Goal: Task Accomplishment & Management: Manage account settings

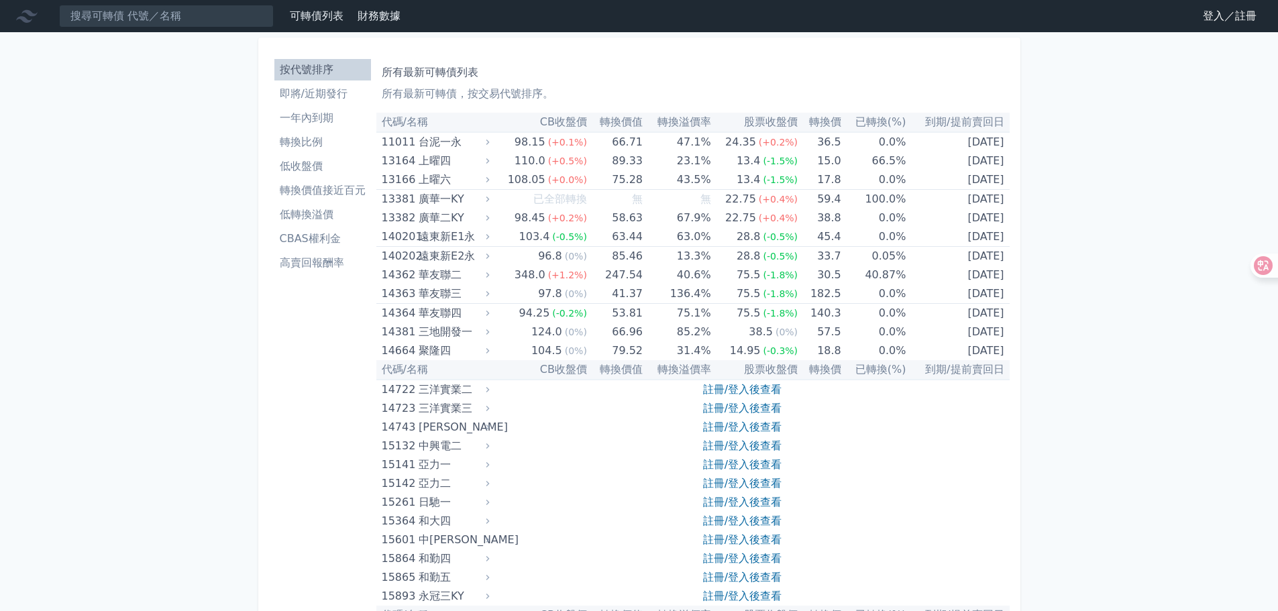
click at [1218, 13] on link "登入／註冊" at bounding box center [1229, 15] width 75 height 21
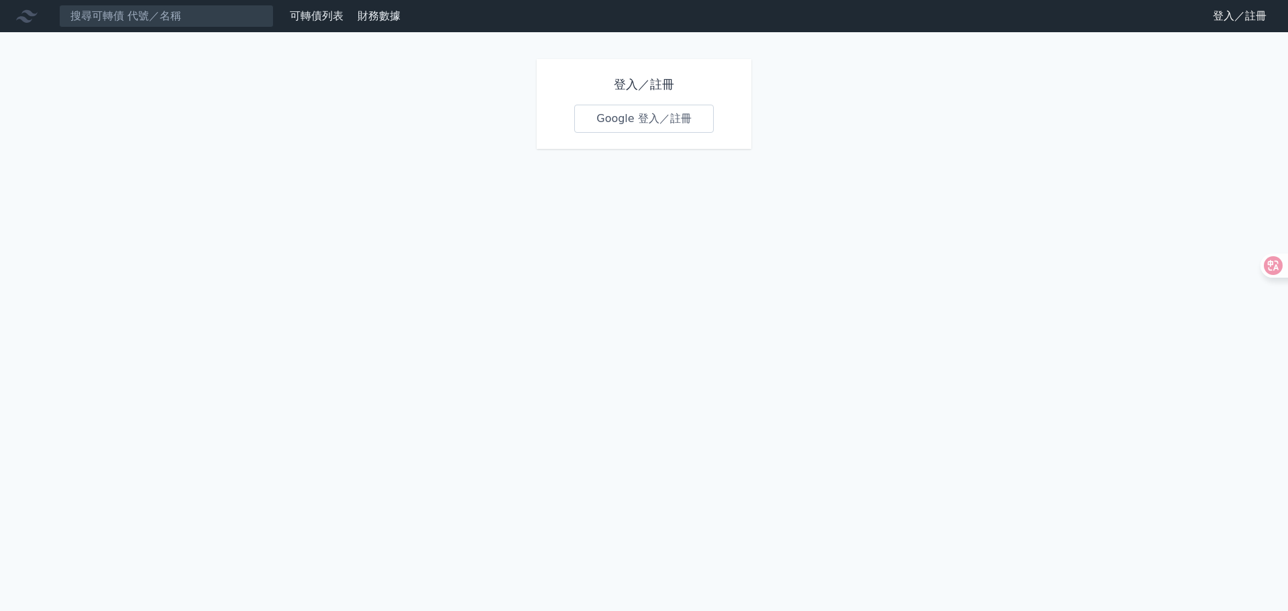
click at [654, 118] on link "Google 登入／註冊" at bounding box center [644, 119] width 140 height 28
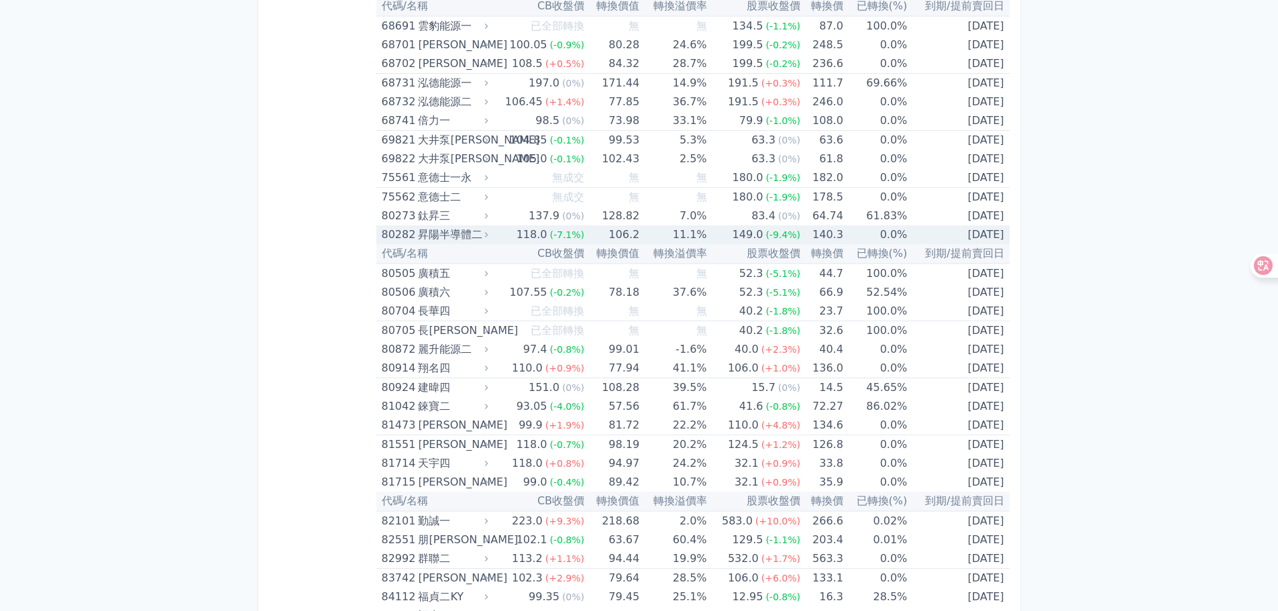
scroll to position [7045, 0]
